Goal: Task Accomplishment & Management: Use online tool/utility

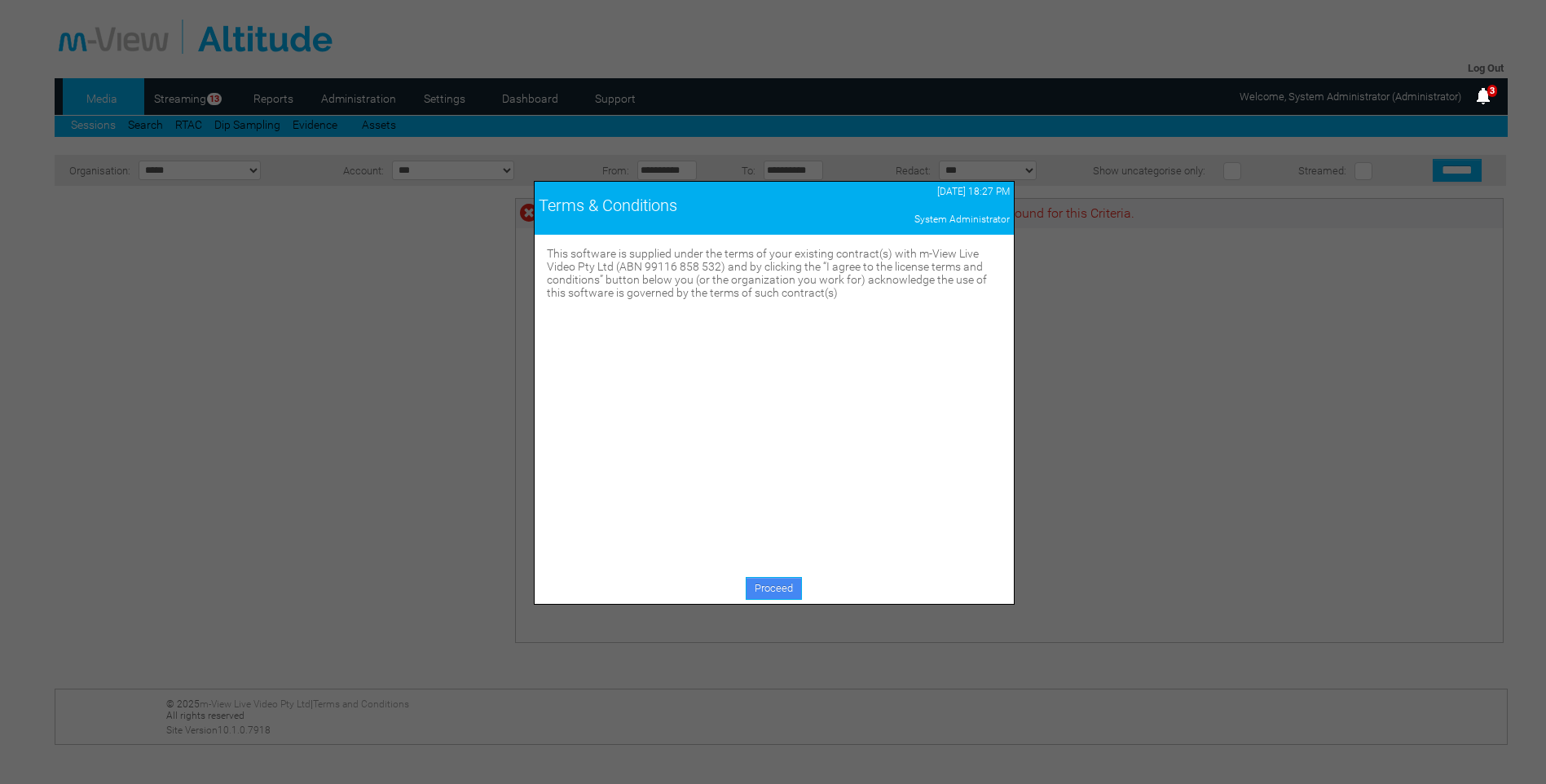
click at [771, 586] on link "Proceed" at bounding box center [773, 588] width 57 height 23
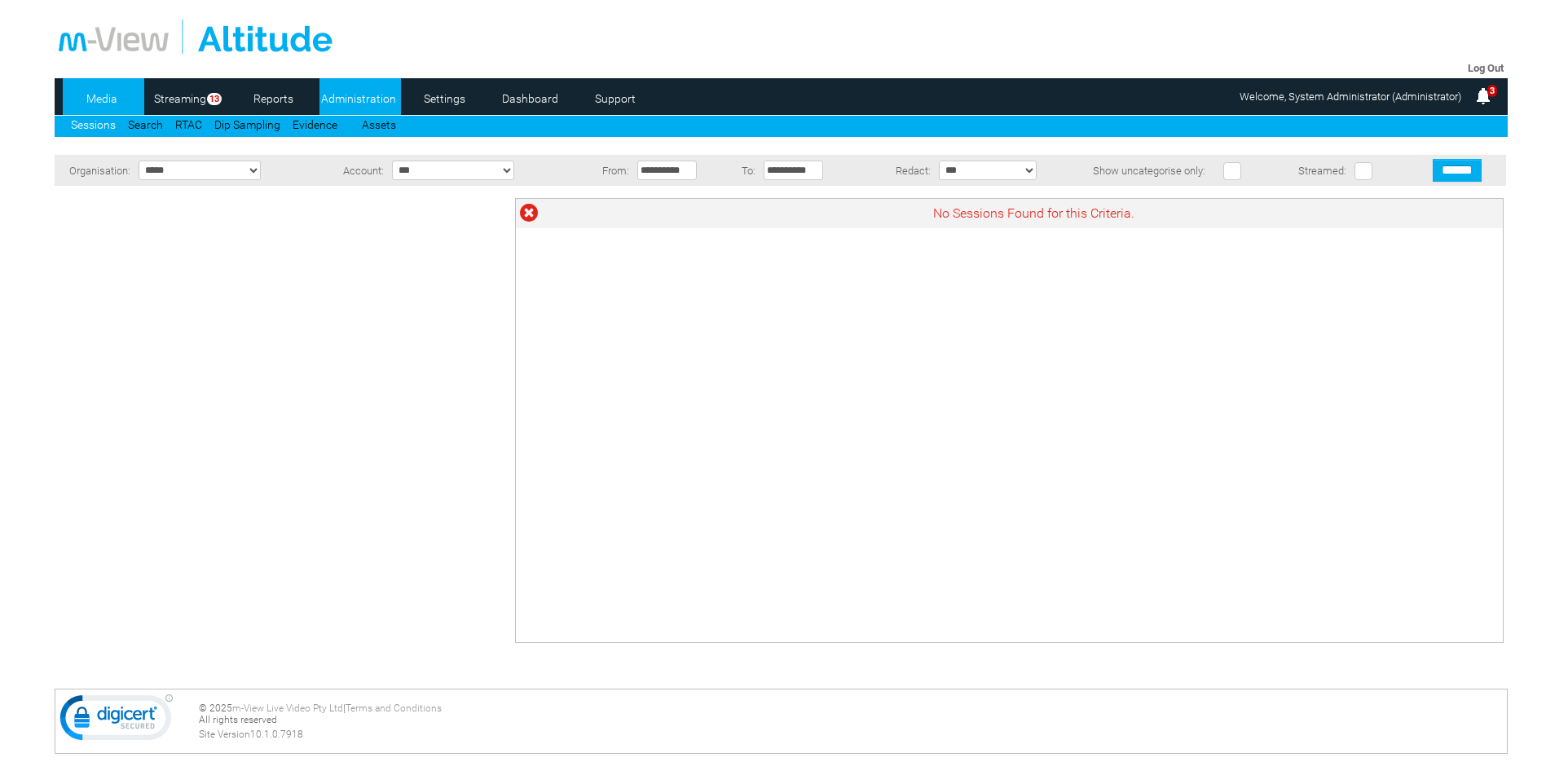
click at [381, 97] on link "Administration" at bounding box center [359, 98] width 80 height 25
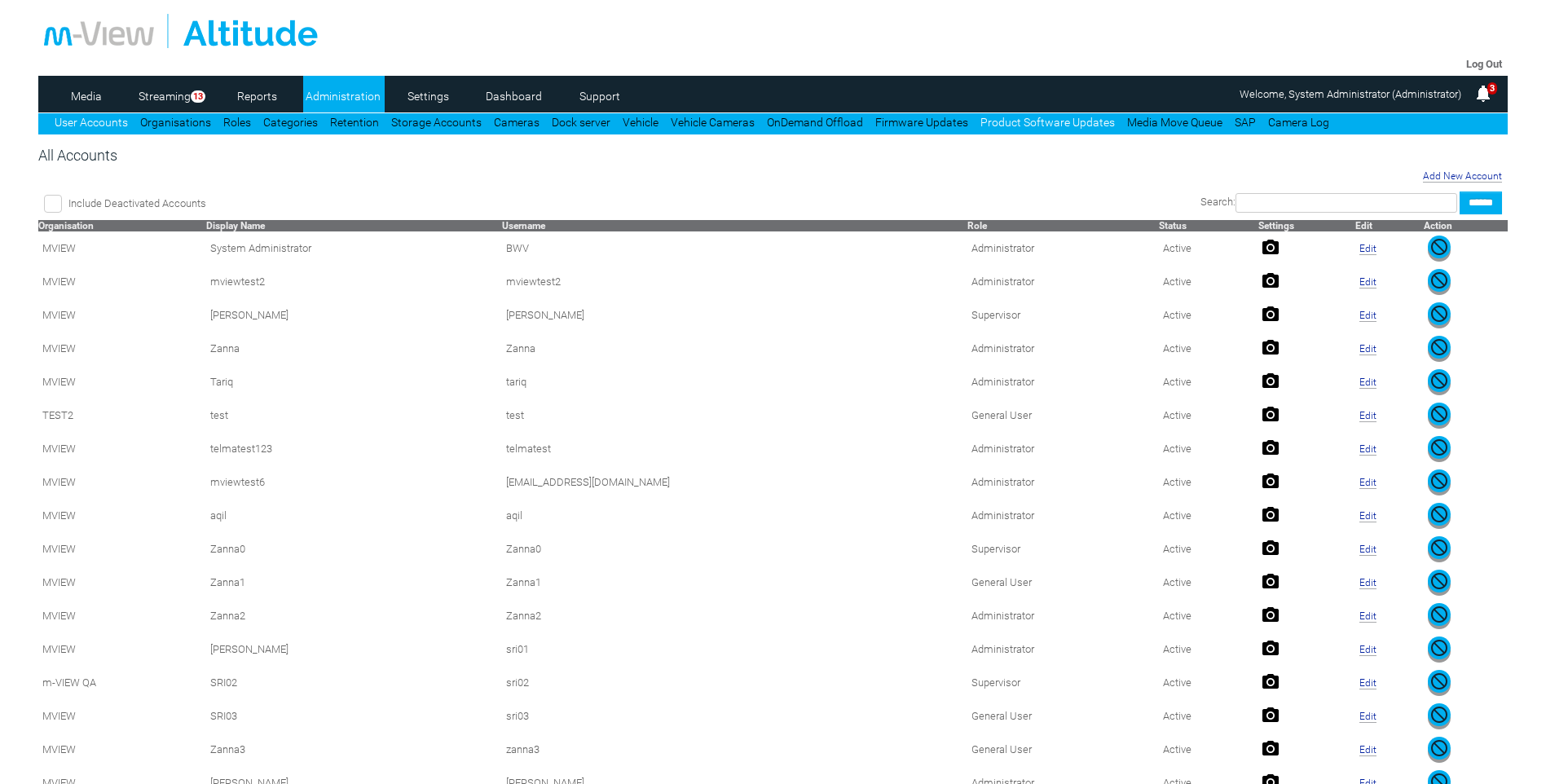
click at [1007, 121] on link "Product Software Updates" at bounding box center [1047, 121] width 134 height 13
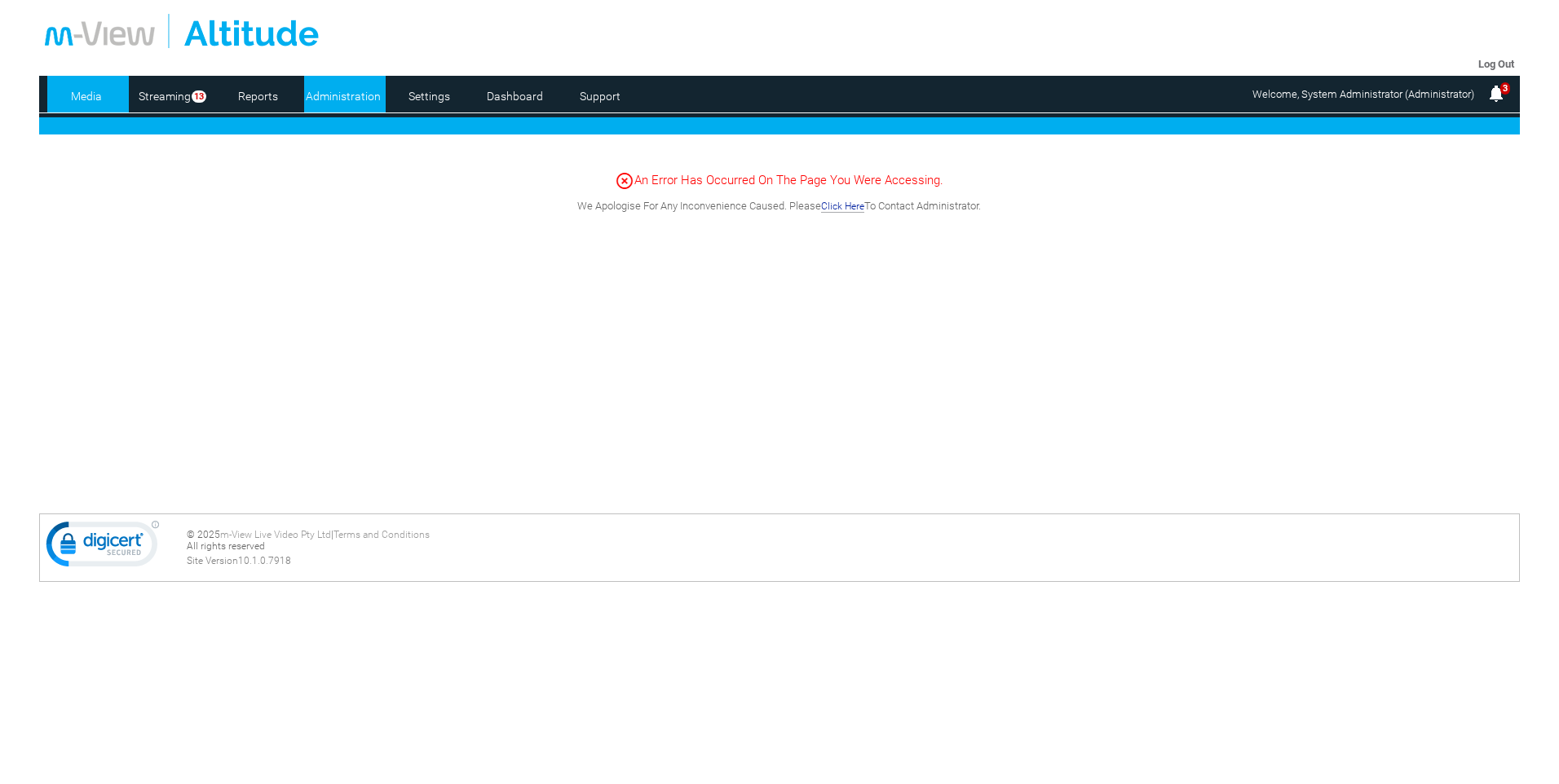
click at [345, 95] on link "Administration" at bounding box center [344, 95] width 80 height 25
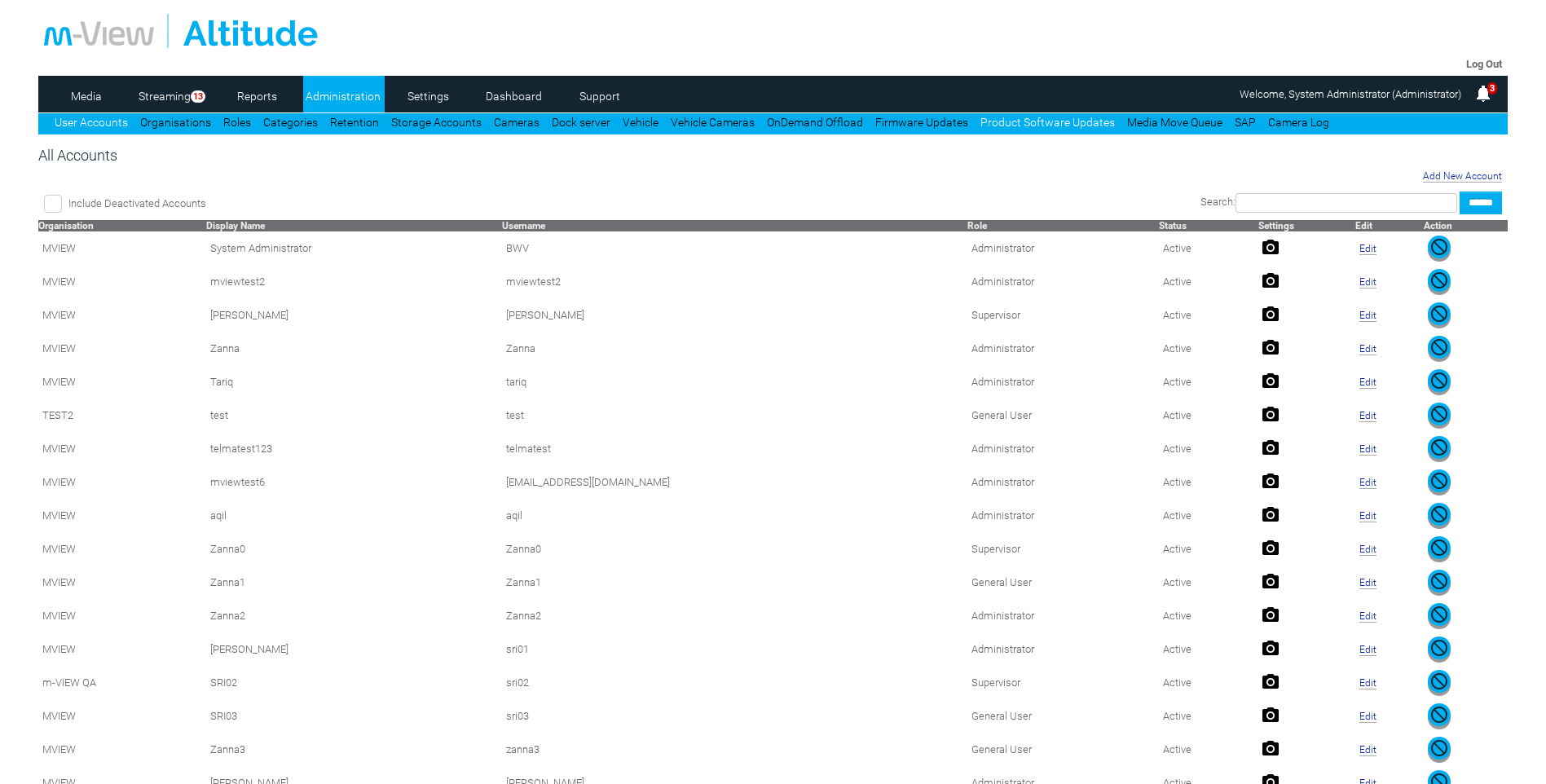
click at [1019, 127] on link "Product Software Updates" at bounding box center [1047, 121] width 134 height 13
click at [1034, 120] on link "Product Software Updates" at bounding box center [1047, 121] width 134 height 13
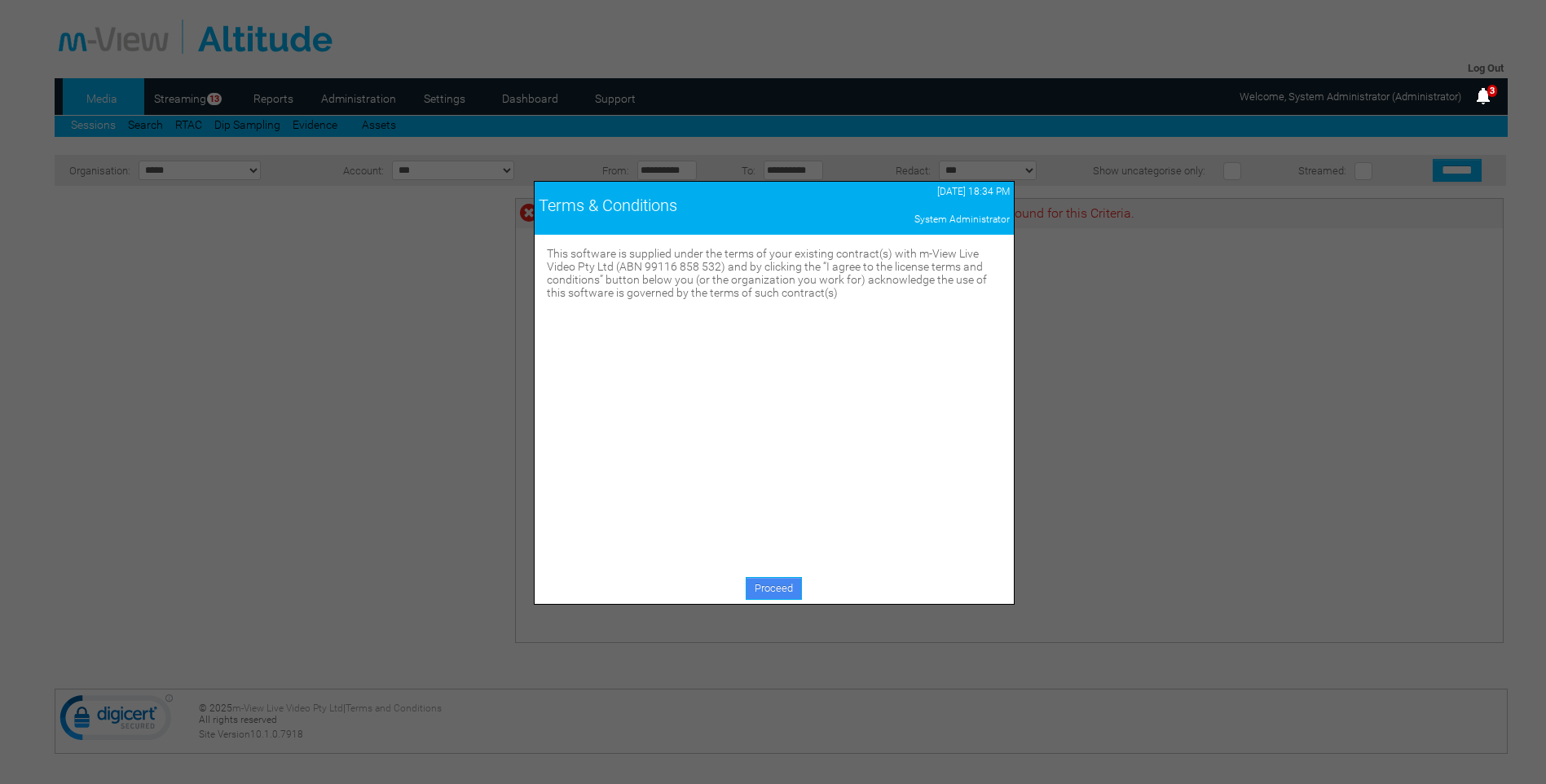
click at [772, 595] on link "Proceed" at bounding box center [773, 588] width 57 height 23
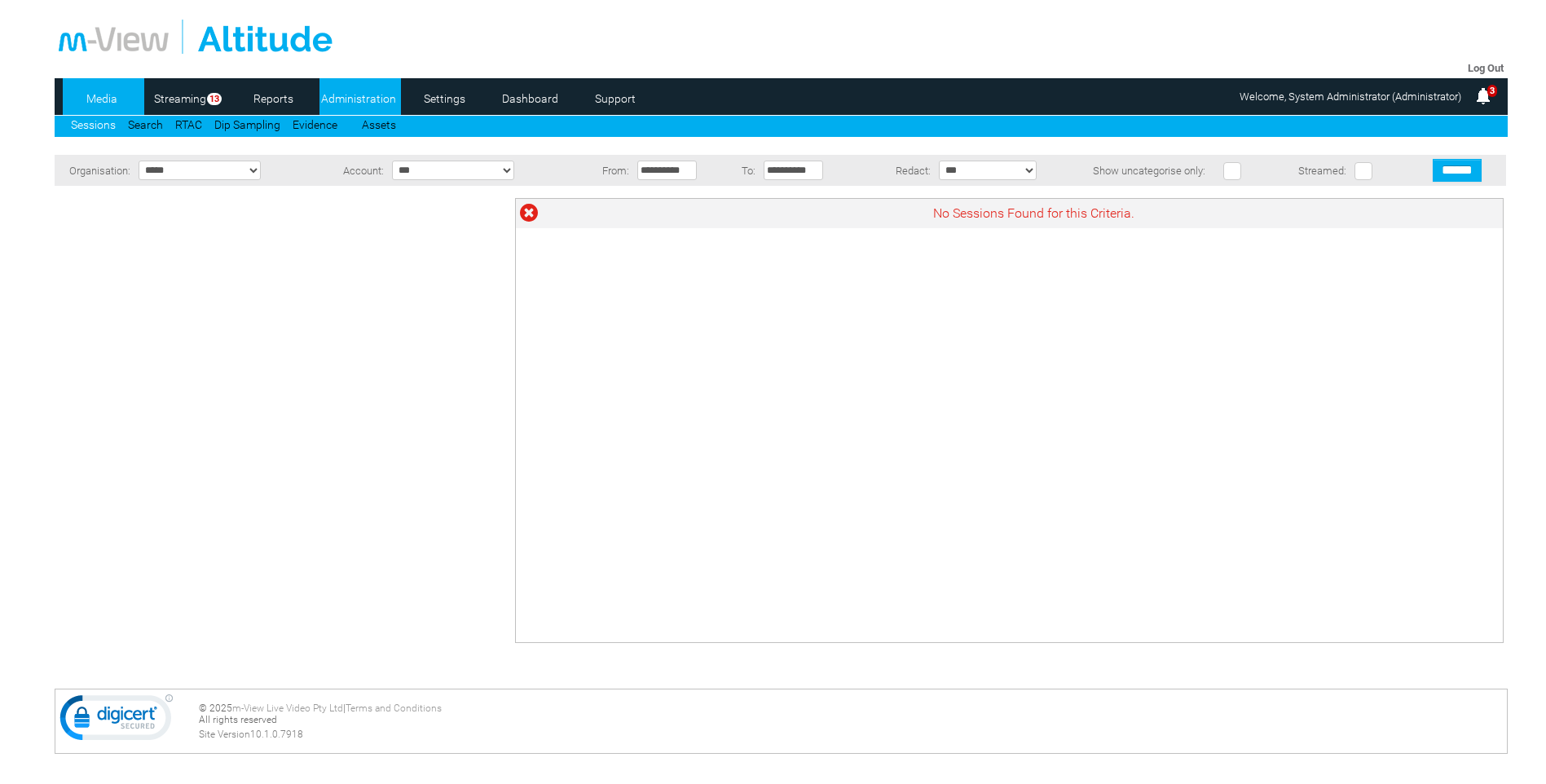
click at [361, 88] on link "Administration" at bounding box center [359, 98] width 80 height 25
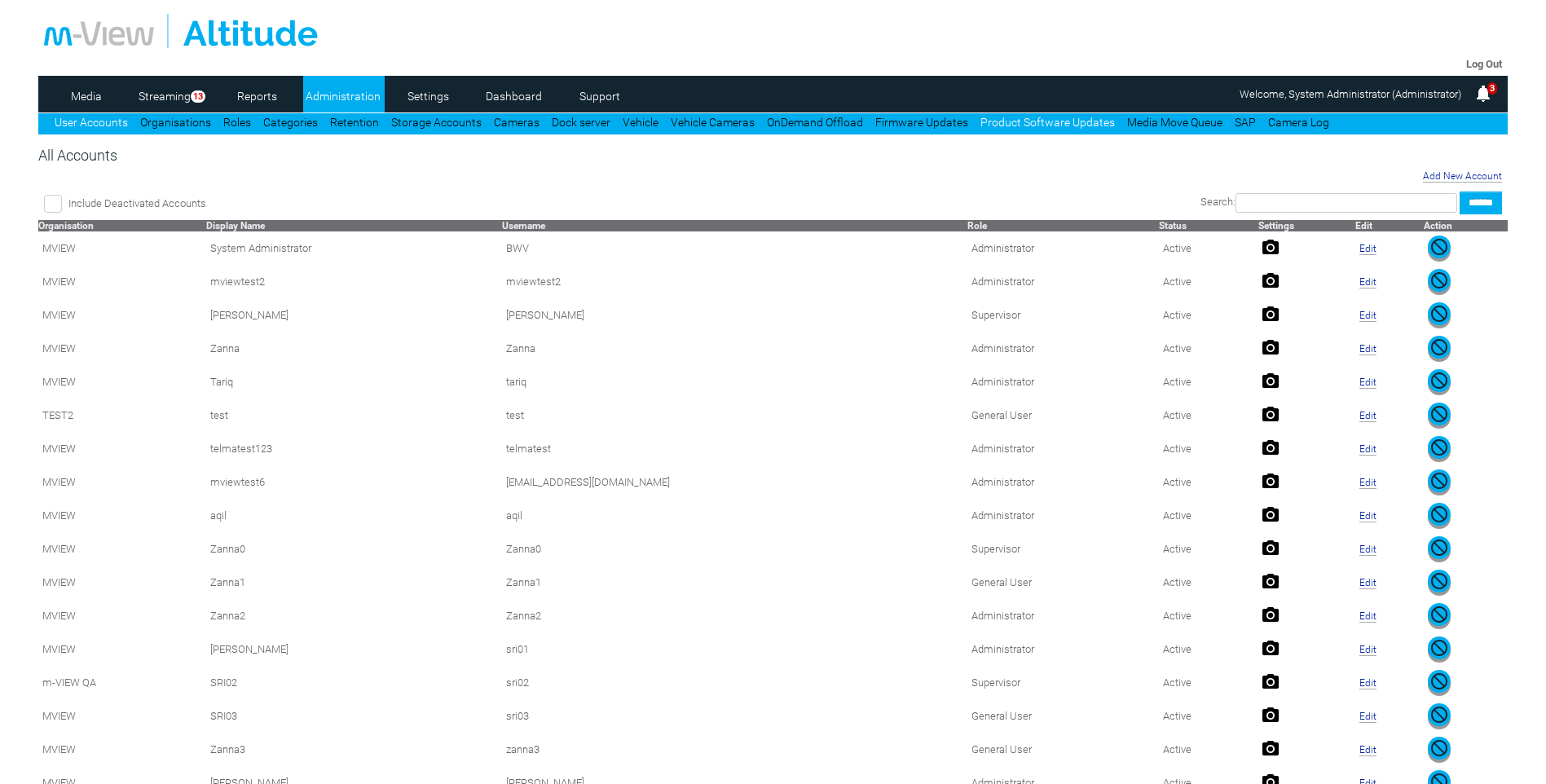
click at [1025, 118] on link "Product Software Updates" at bounding box center [1047, 121] width 134 height 13
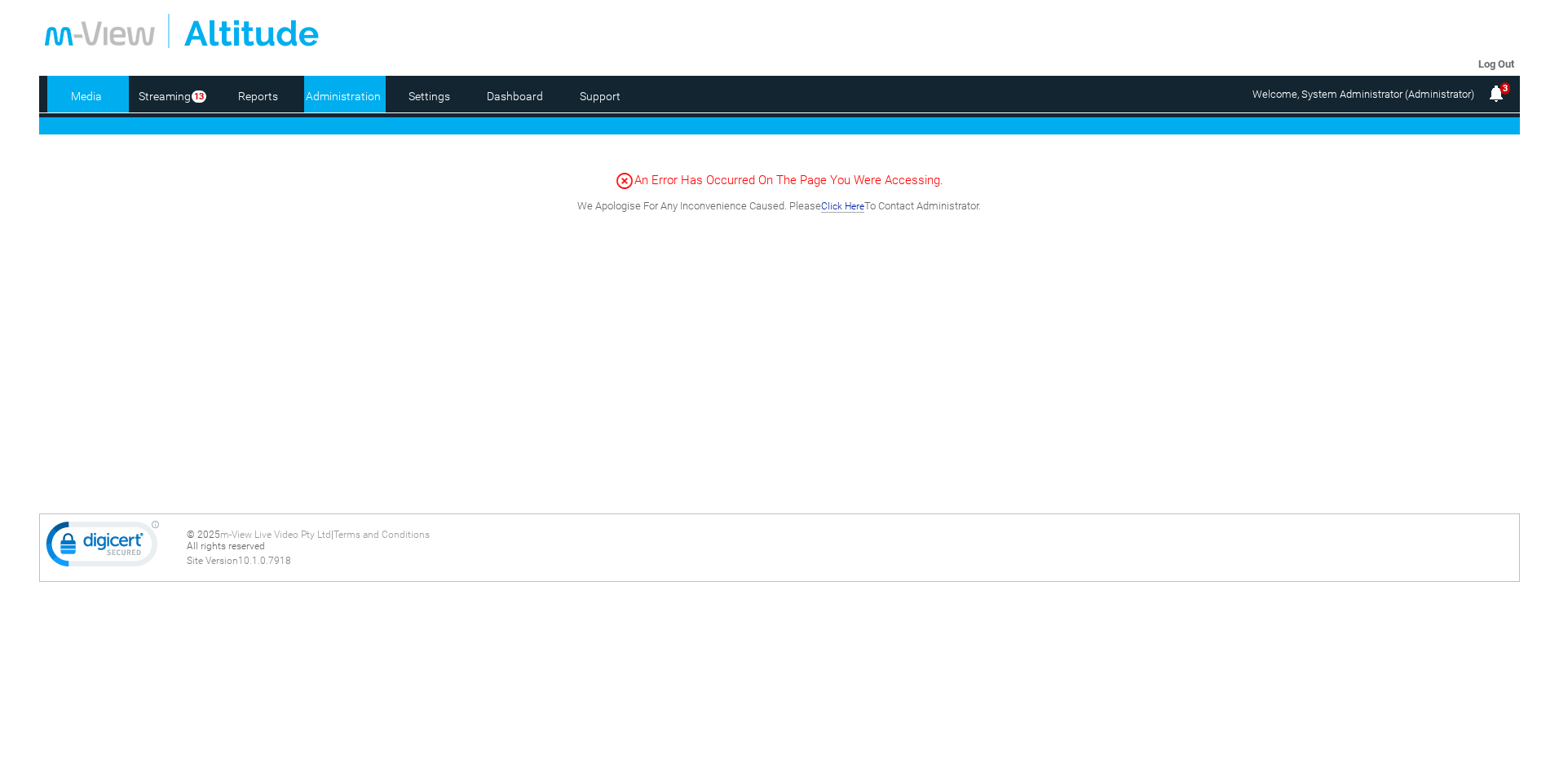
click at [354, 92] on link "Administration" at bounding box center [344, 95] width 80 height 25
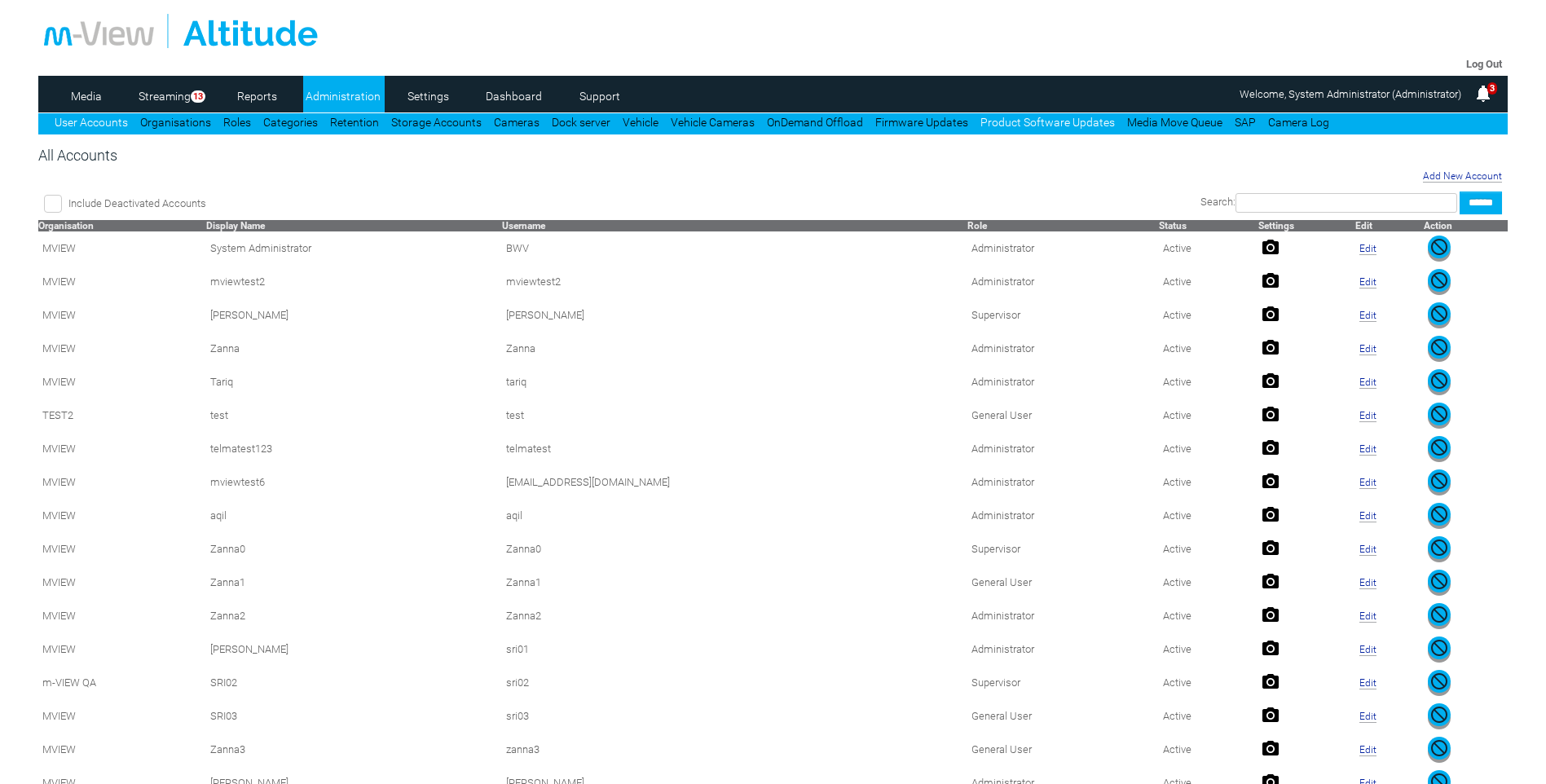
click at [1004, 120] on link "Product Software Updates" at bounding box center [1047, 121] width 134 height 13
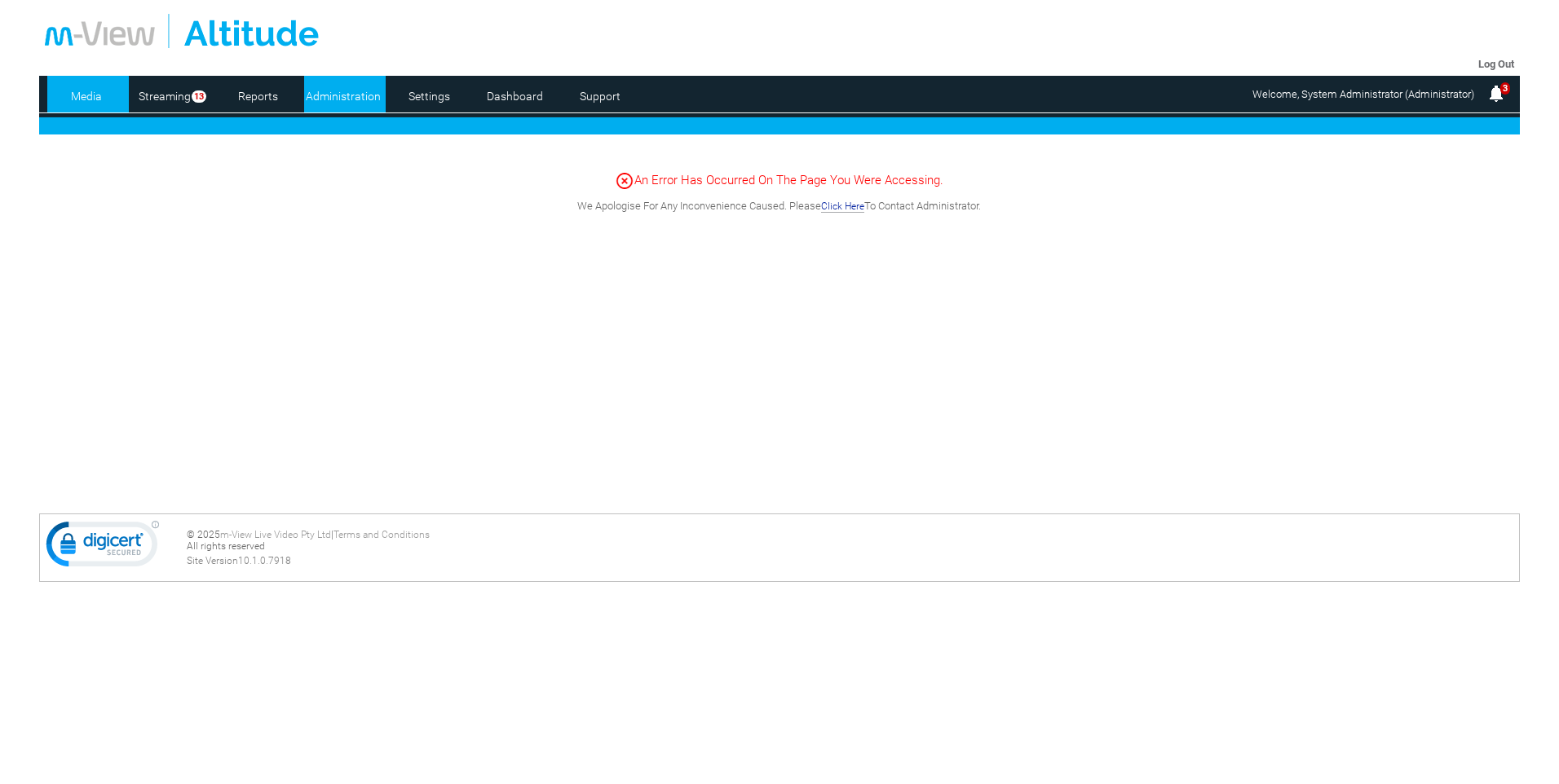
click at [339, 96] on link "Administration" at bounding box center [344, 95] width 80 height 25
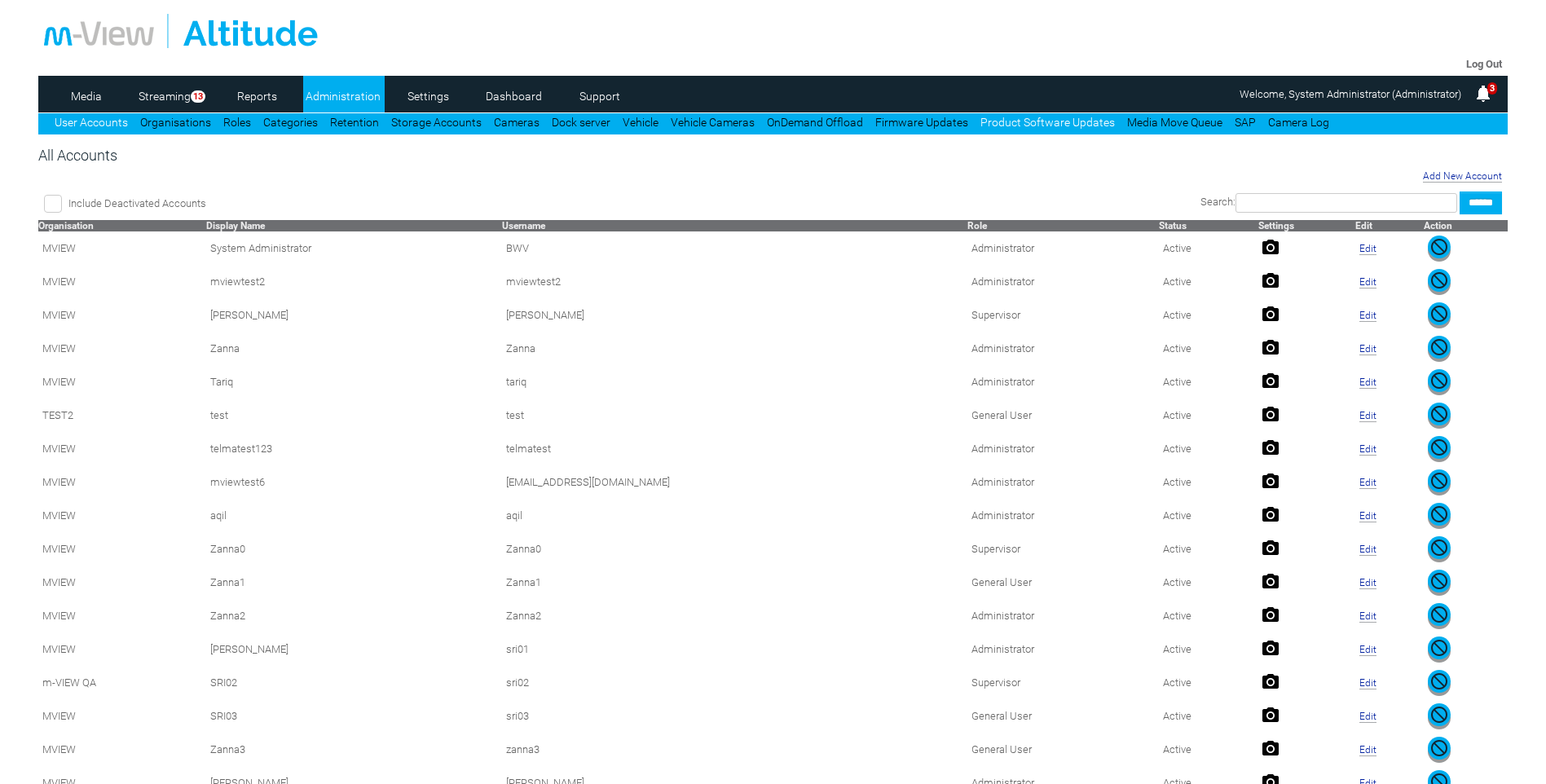
click at [1039, 120] on link "Product Software Updates" at bounding box center [1047, 121] width 134 height 13
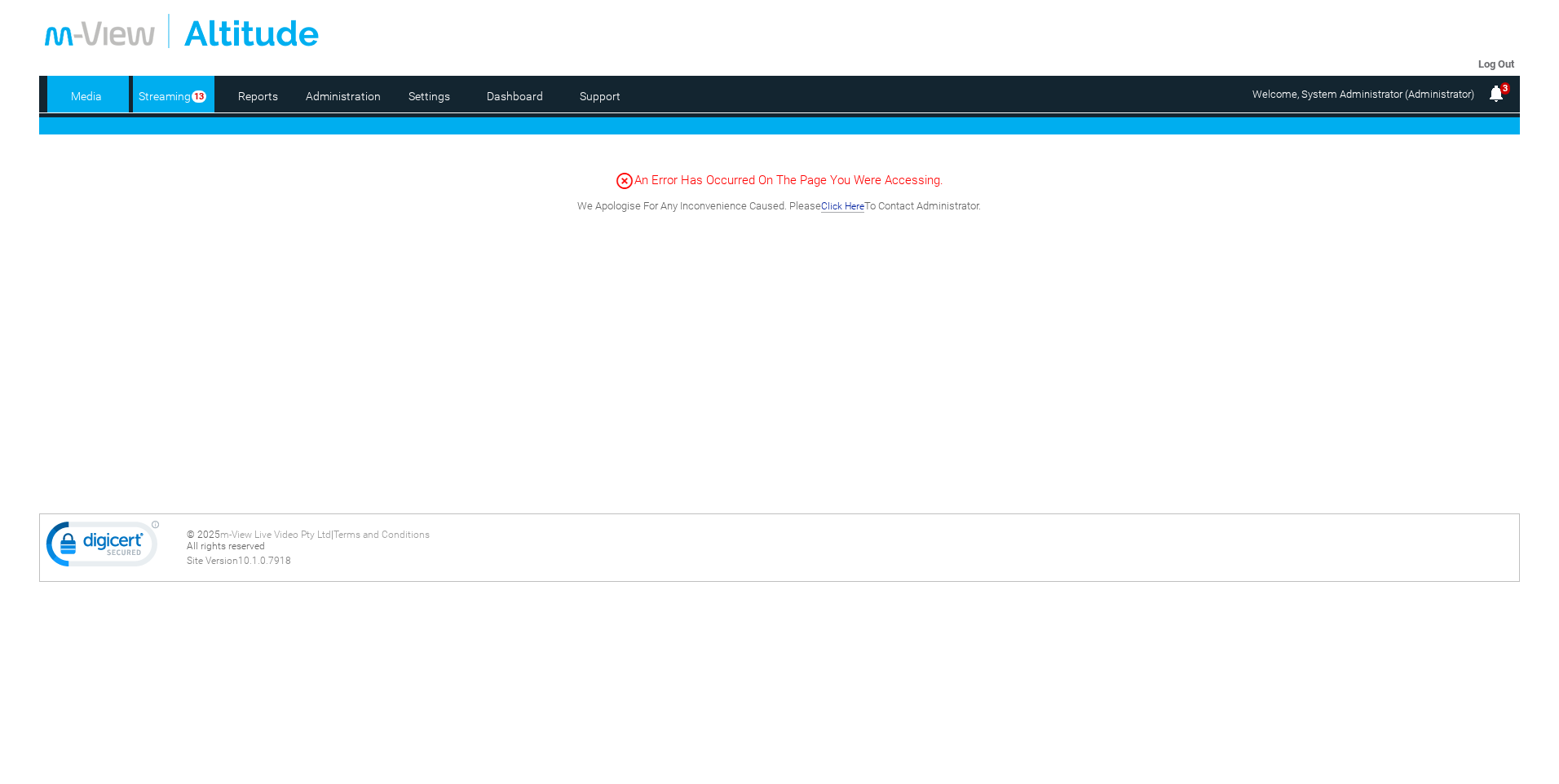
click at [167, 89] on link "Streaming" at bounding box center [165, 95] width 65 height 25
click at [350, 94] on link "Administration" at bounding box center [344, 95] width 80 height 25
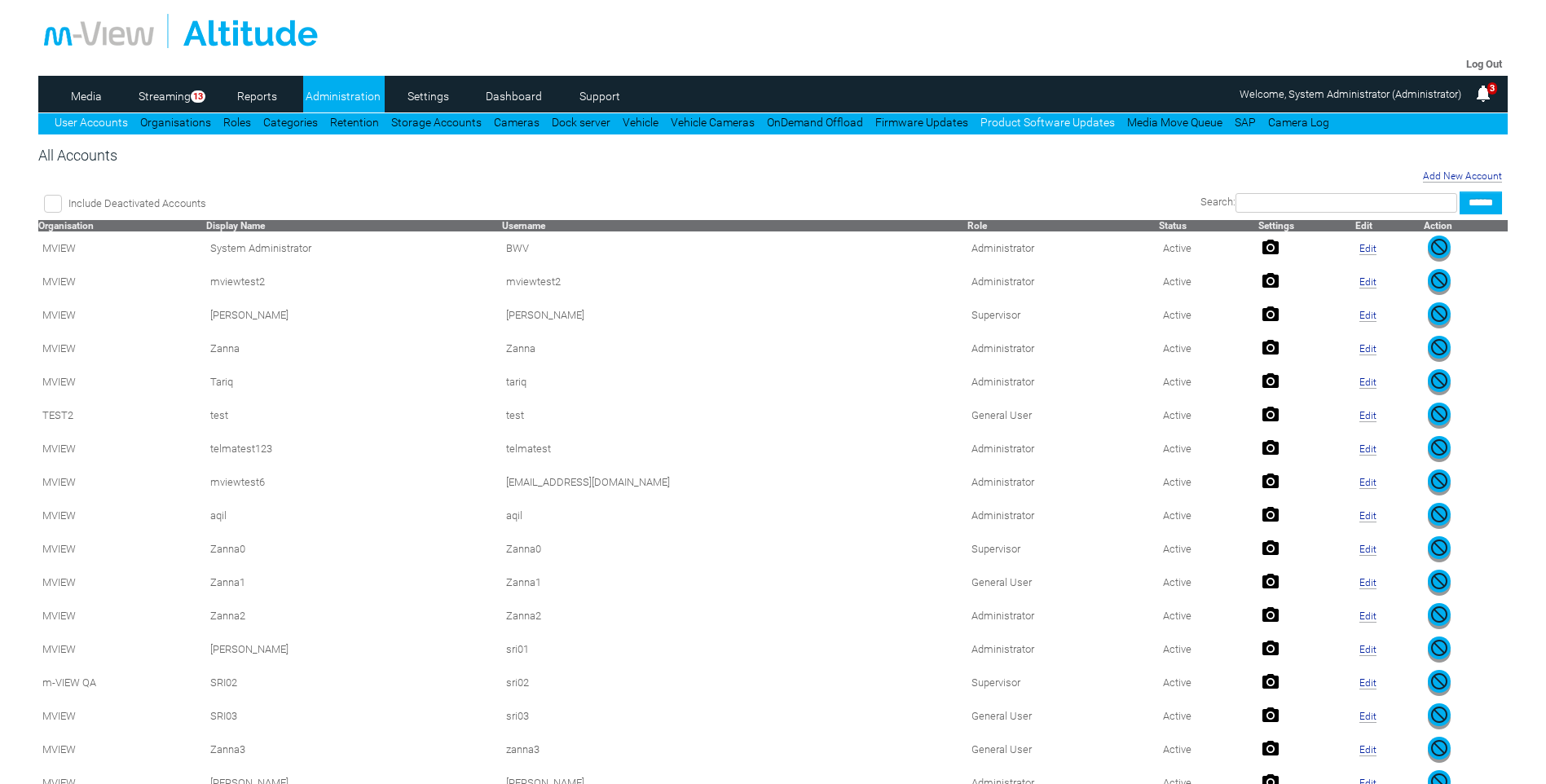
click at [1029, 119] on link "Product Software Updates" at bounding box center [1047, 121] width 134 height 13
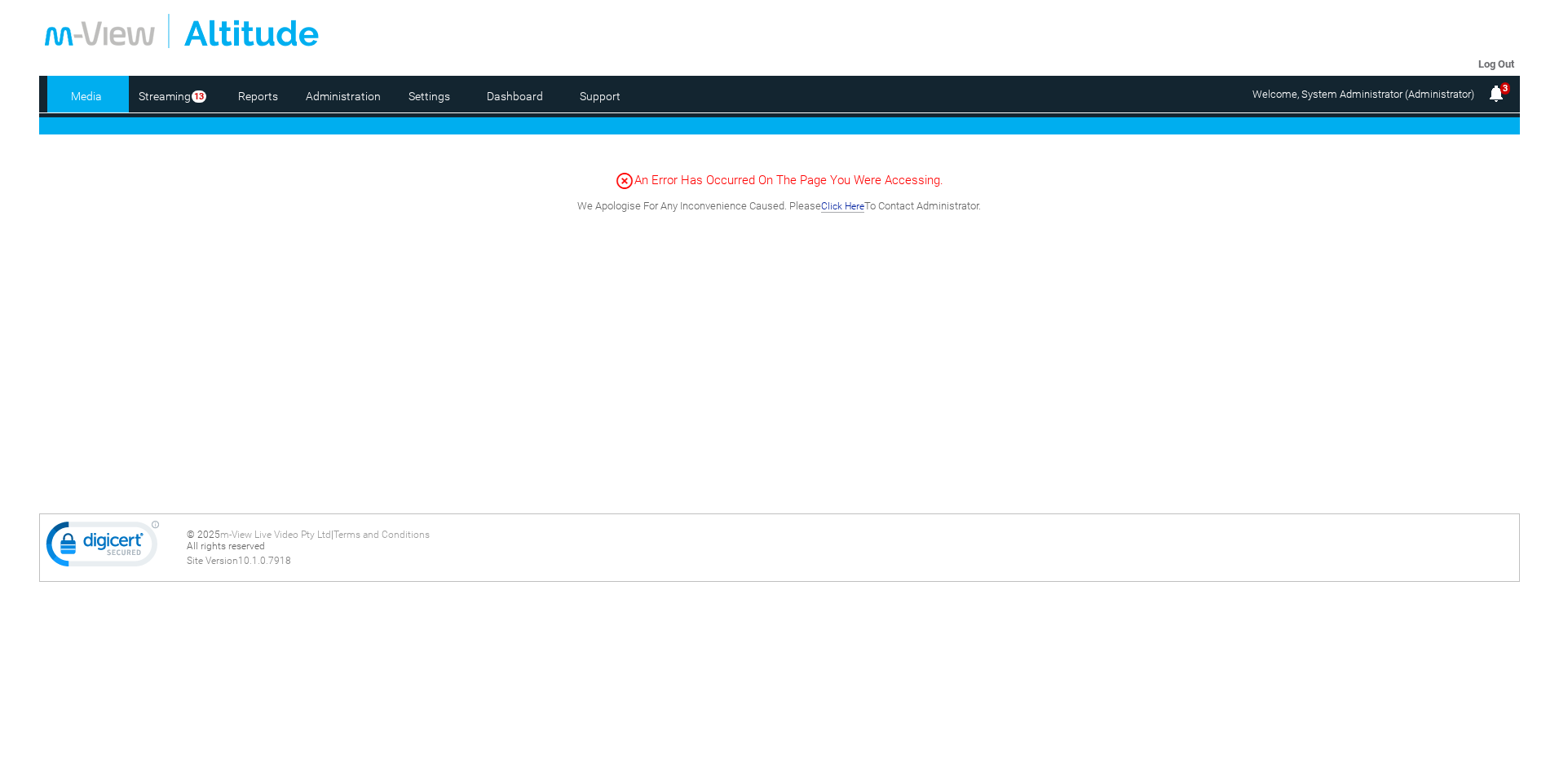
click at [1058, 697] on body "m-View Web Portal Log Out Media Streaming 13 Reports Administration Settings Da…" at bounding box center [780, 392] width 1559 height 784
click at [361, 92] on link "Administration" at bounding box center [344, 95] width 80 height 25
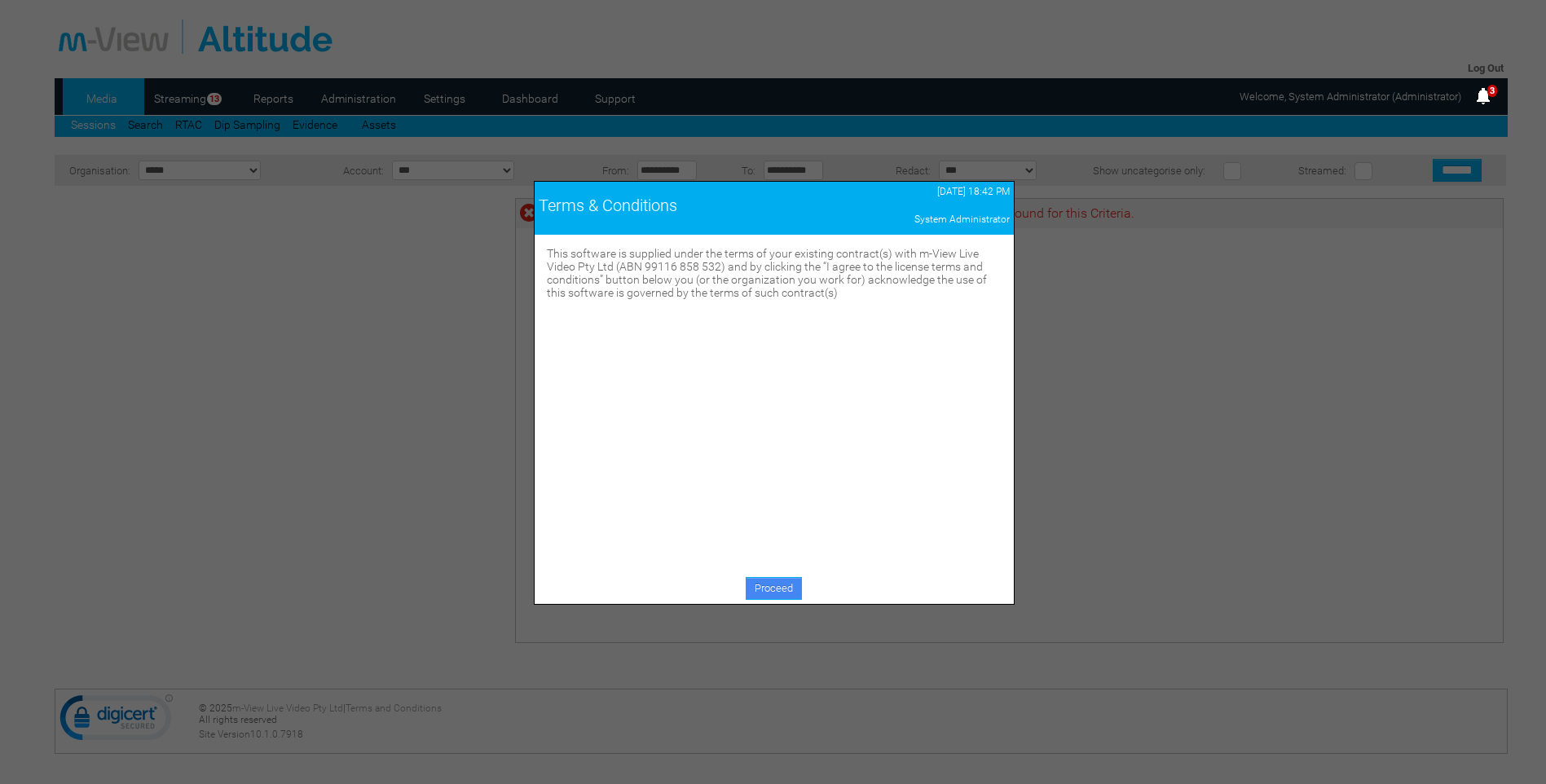
click at [780, 593] on link "Proceed" at bounding box center [773, 588] width 57 height 23
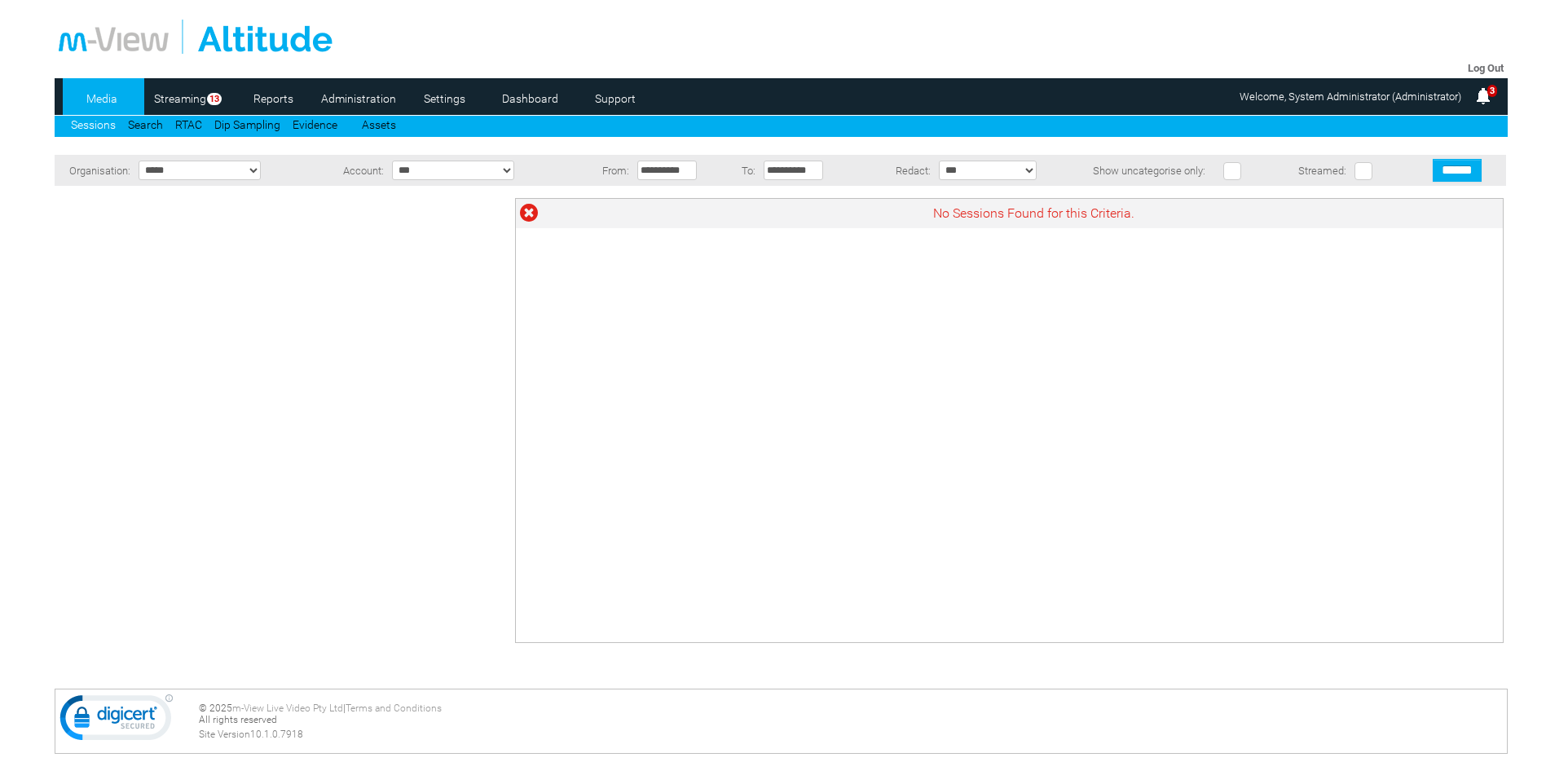
click at [359, 96] on link "Administration" at bounding box center [359, 98] width 80 height 25
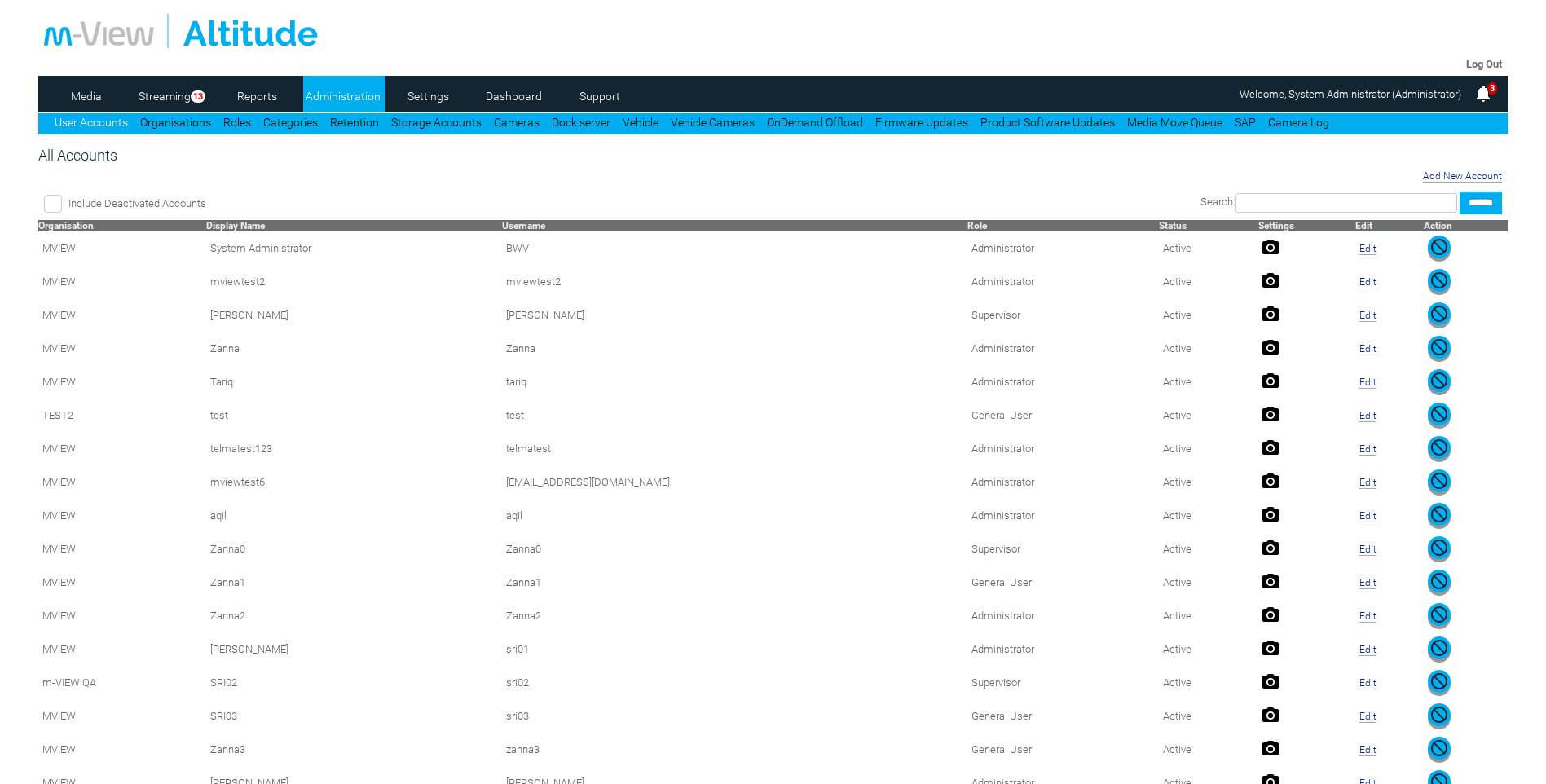
click at [333, 88] on link "Administration" at bounding box center [343, 95] width 80 height 25
click at [338, 92] on link "Administration" at bounding box center [343, 95] width 80 height 25
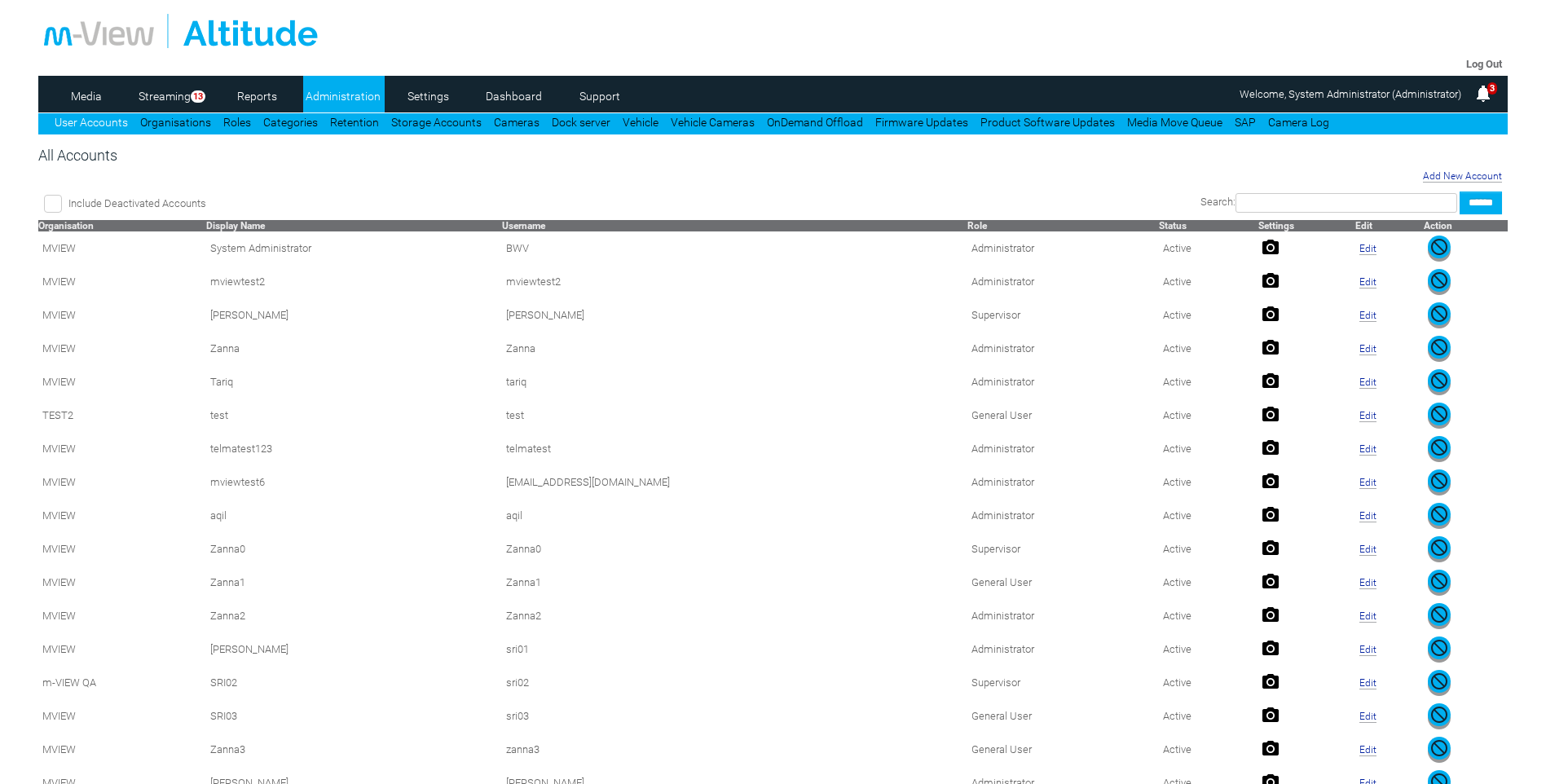
click at [356, 94] on link "Administration" at bounding box center [343, 95] width 80 height 25
click at [1051, 125] on link "Product Software Updates" at bounding box center [1047, 121] width 134 height 13
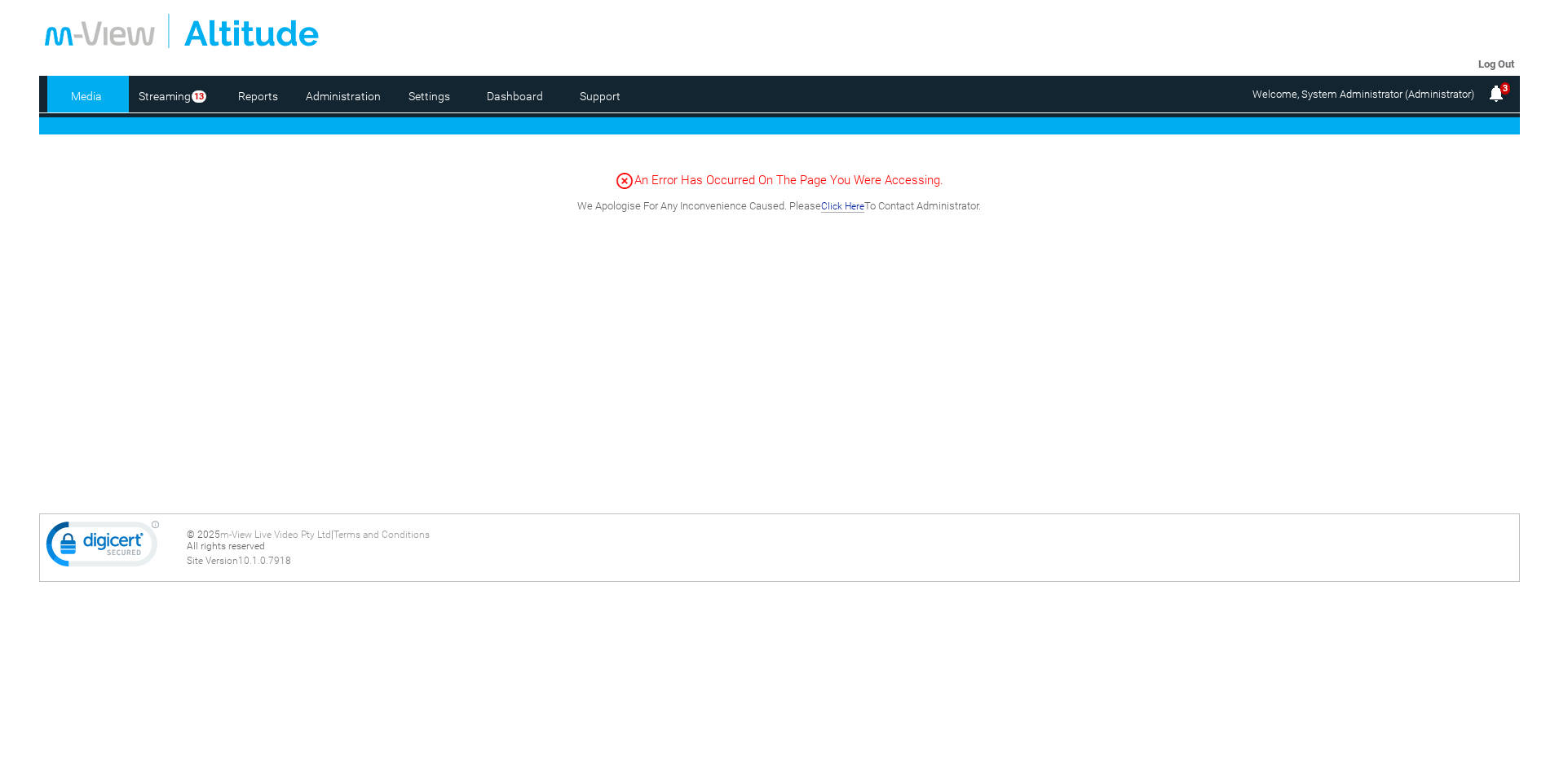
click at [336, 100] on link "Administration" at bounding box center [344, 95] width 80 height 25
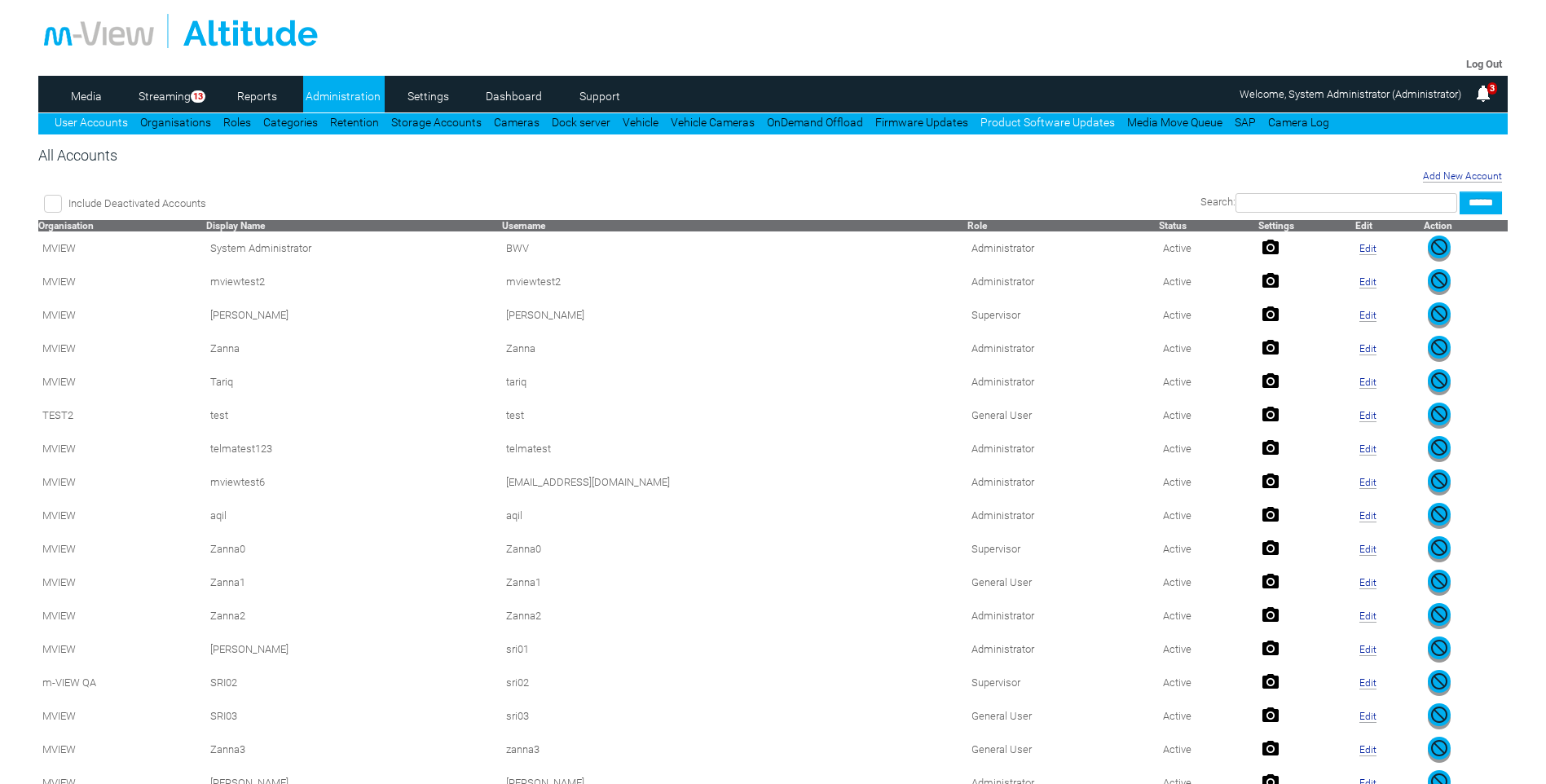
click at [1025, 116] on link "Product Software Updates" at bounding box center [1047, 121] width 134 height 13
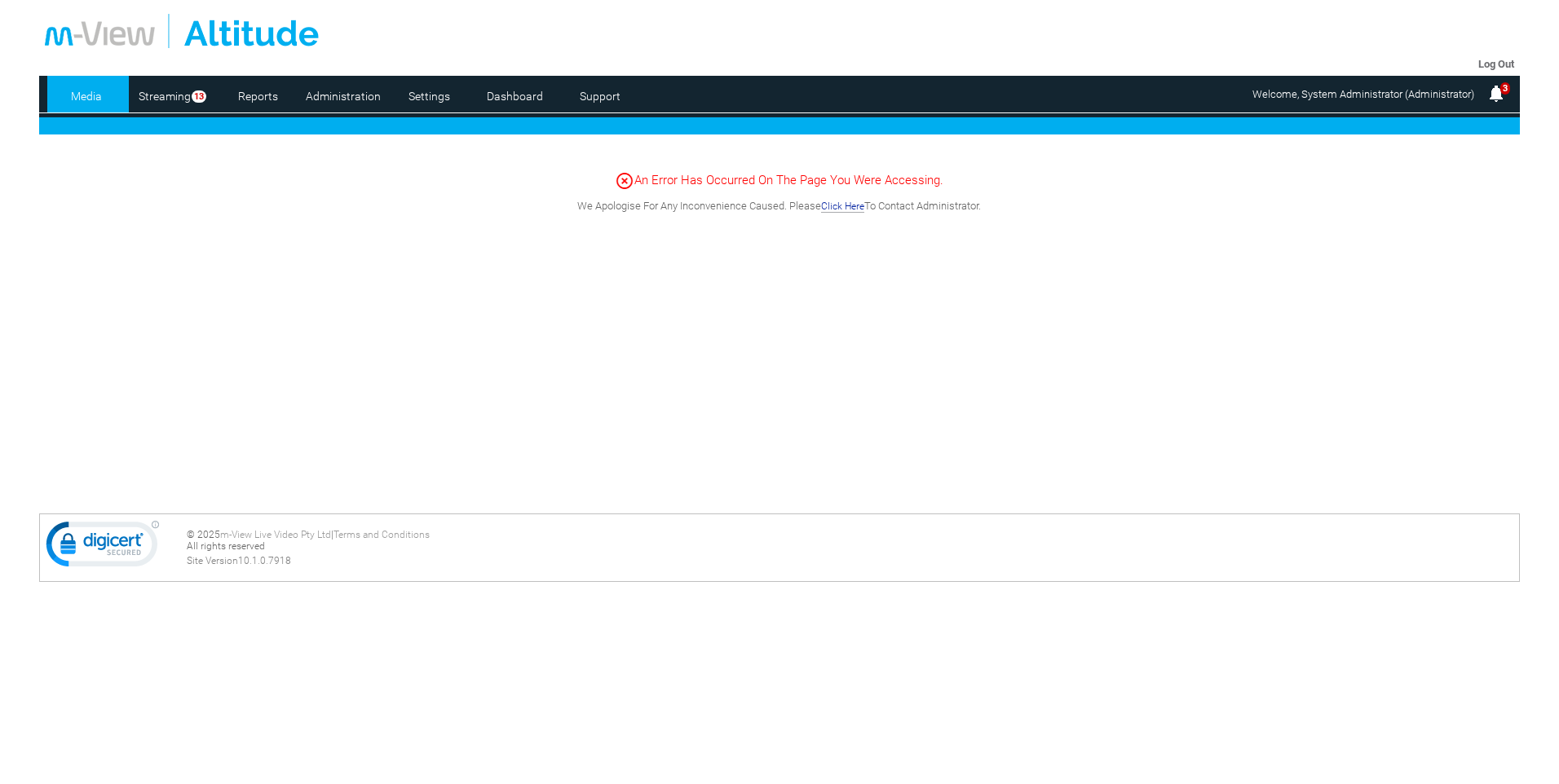
click at [1503, 63] on link "Log Out" at bounding box center [1496, 64] width 36 height 12
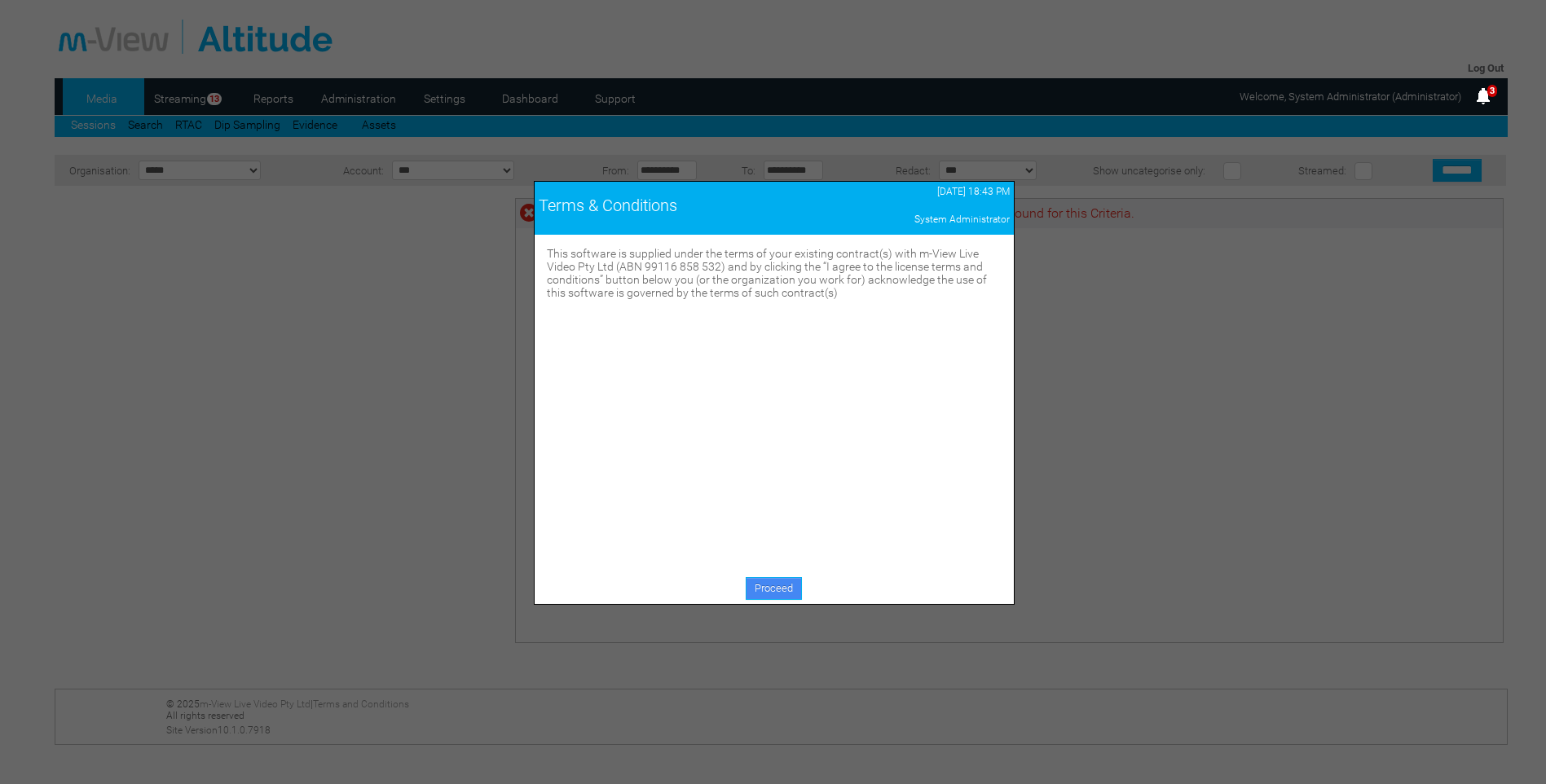
click at [774, 582] on link "Proceed" at bounding box center [773, 588] width 57 height 23
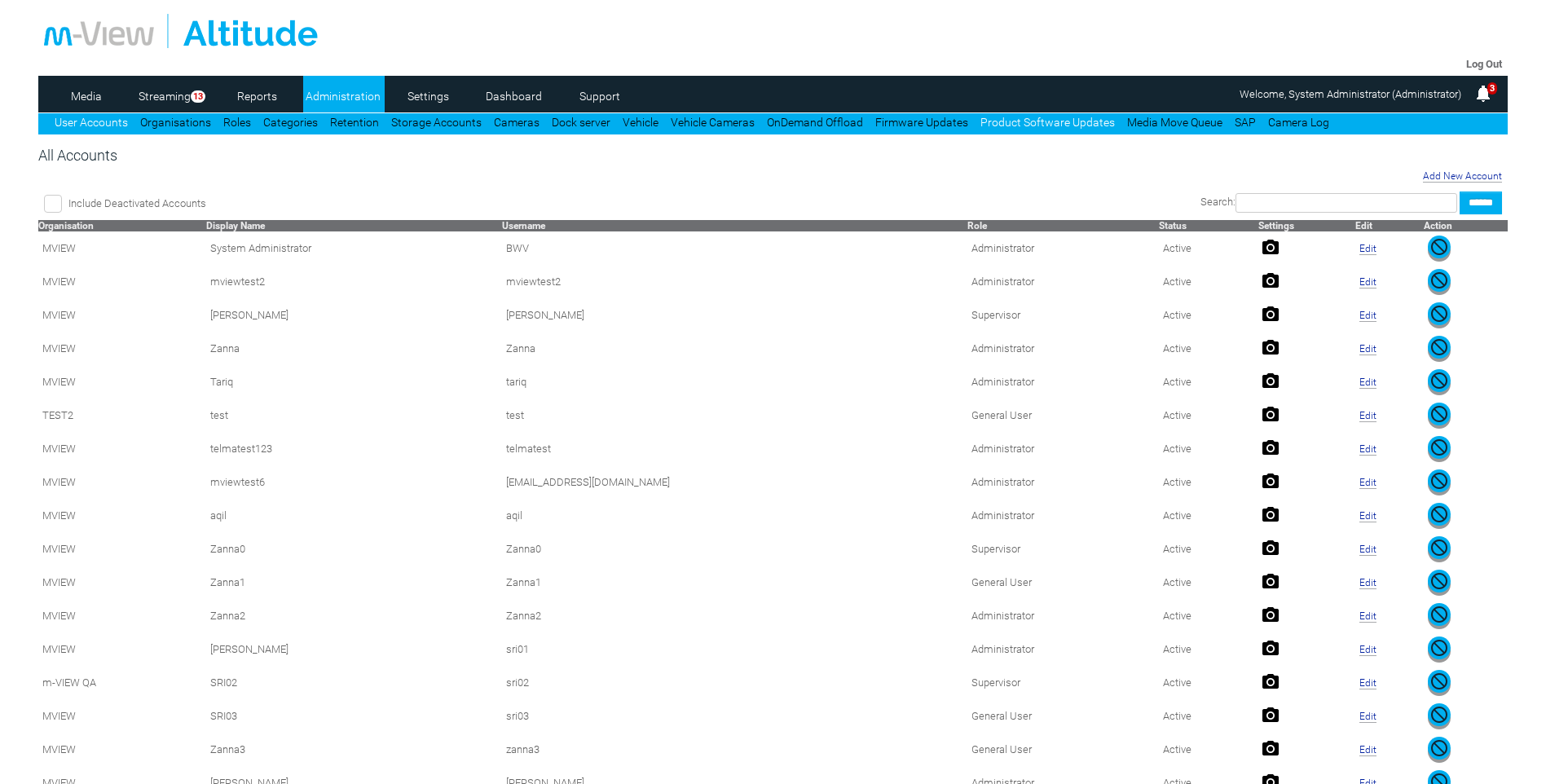
click at [1067, 118] on link "Product Software Updates" at bounding box center [1047, 121] width 134 height 13
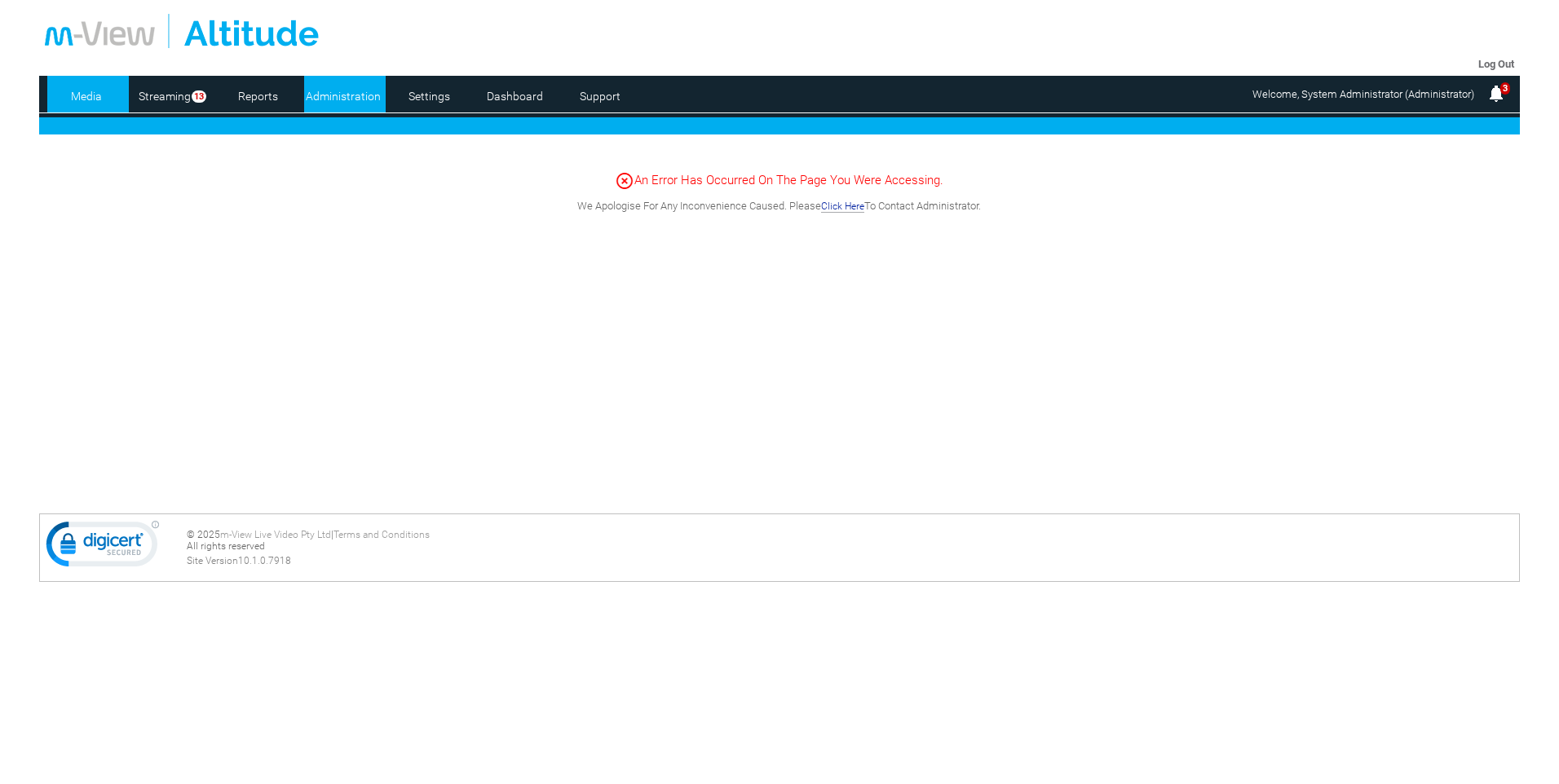
click at [365, 94] on link "Administration" at bounding box center [344, 95] width 80 height 25
